Goal: Navigation & Orientation: Find specific page/section

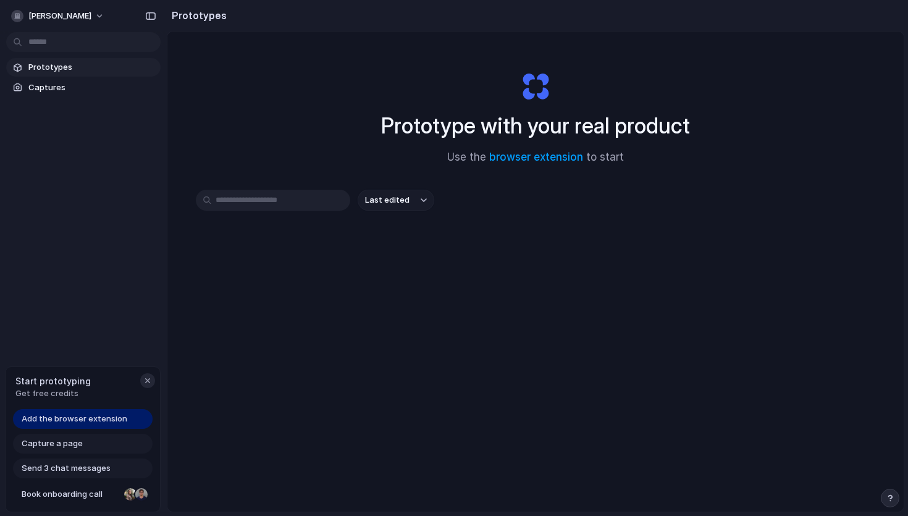
click at [142, 380] on button "button" at bounding box center [147, 380] width 15 height 15
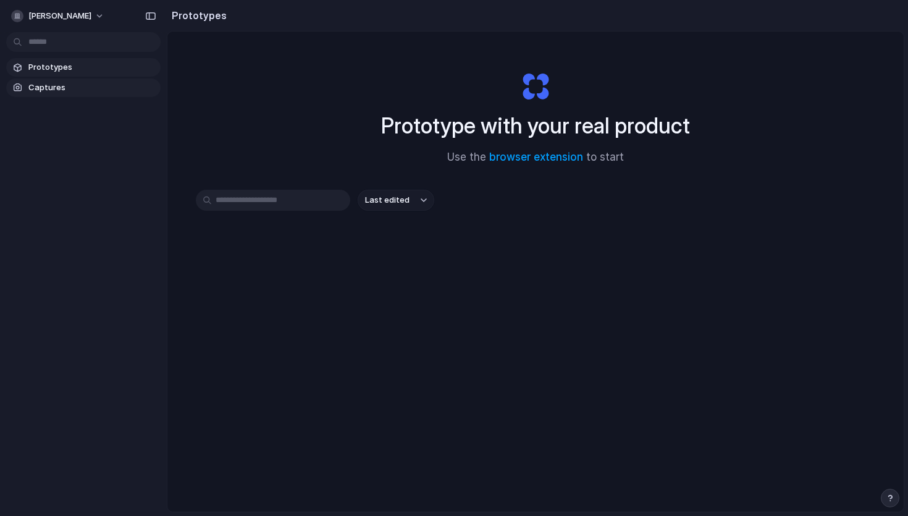
click at [66, 78] on link "Captures" at bounding box center [83, 87] width 154 height 19
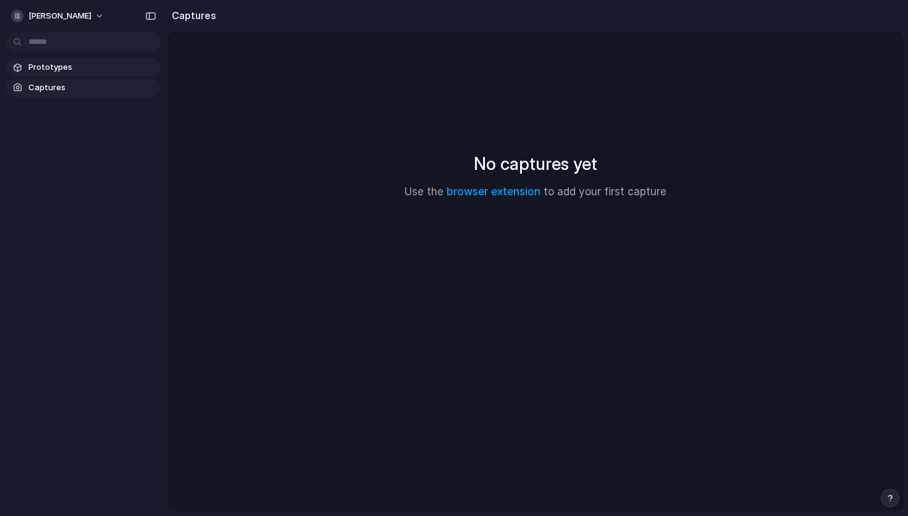
click at [67, 65] on span "Prototypes" at bounding box center [91, 67] width 127 height 12
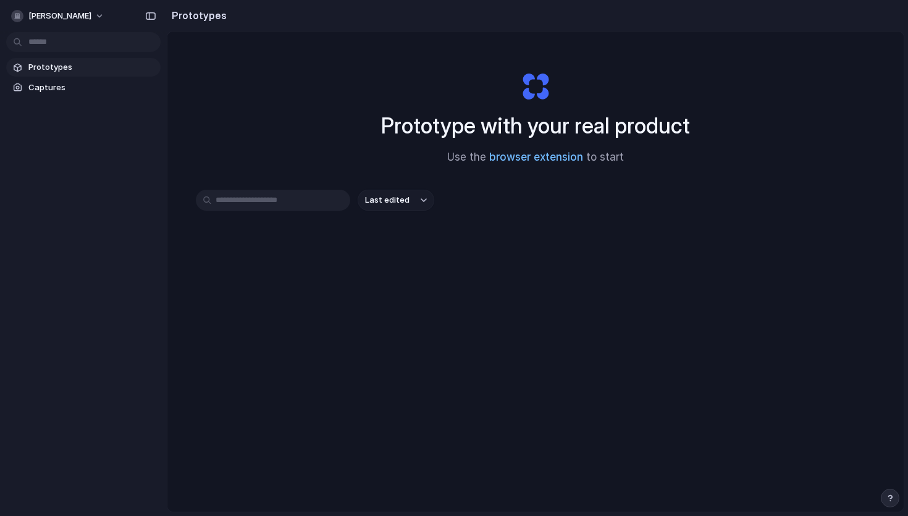
click at [535, 162] on link "browser extension" at bounding box center [536, 157] width 94 height 12
